Goal: Task Accomplishment & Management: Manage account settings

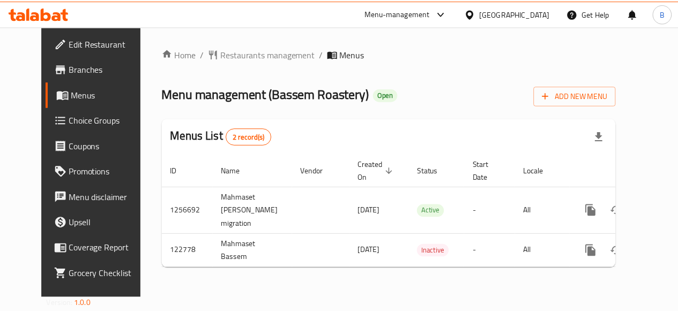
scroll to position [0, 4]
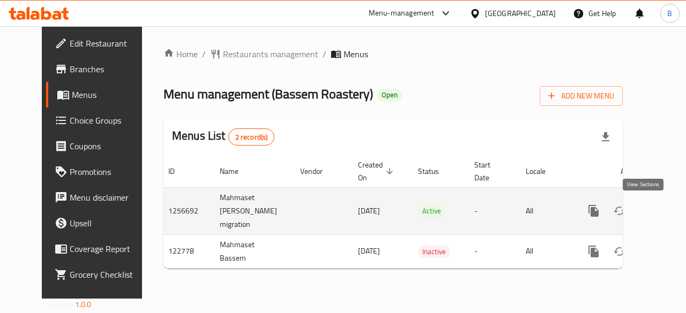
click at [664, 207] on icon "enhanced table" at bounding box center [670, 211] width 13 height 13
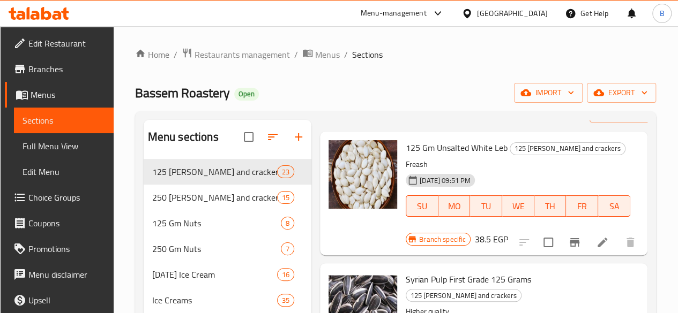
scroll to position [43, 0]
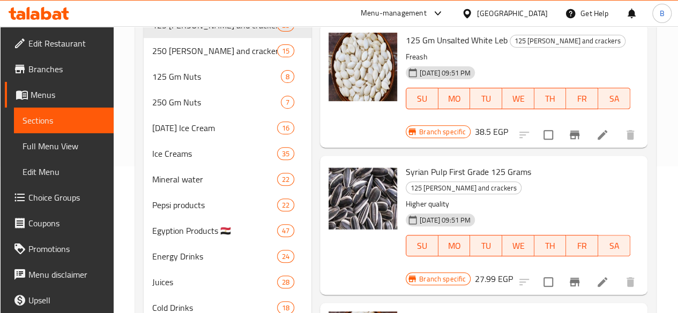
scroll to position [0, 0]
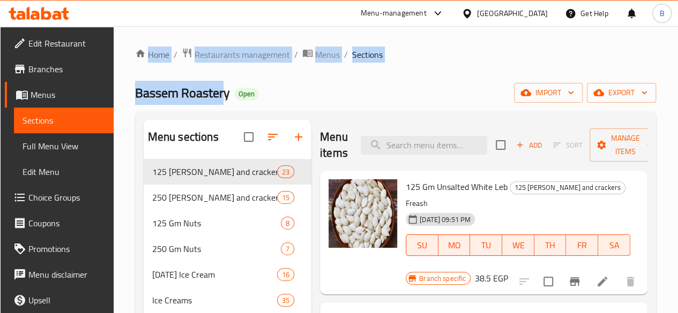
drag, startPoint x: 226, startPoint y: 95, endPoint x: 110, endPoint y: 94, distance: 116.2
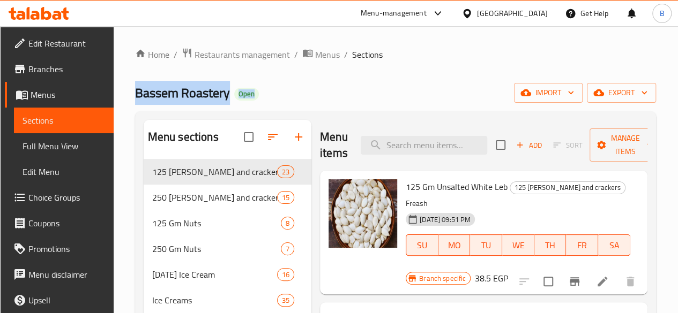
drag, startPoint x: 129, startPoint y: 95, endPoint x: 236, endPoint y: 94, distance: 107.7
click at [294, 102] on div "Bassem Roastery Open import export" at bounding box center [395, 93] width 521 height 20
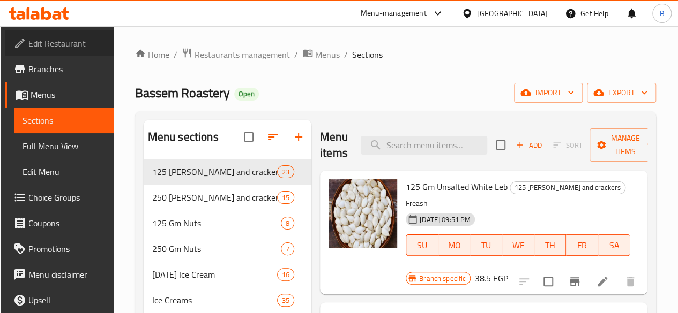
click at [65, 45] on span "Edit Restaurant" at bounding box center [66, 43] width 77 height 13
